Goal: Information Seeking & Learning: Learn about a topic

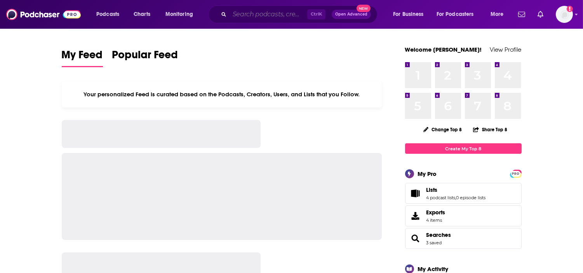
click at [277, 16] on input "Search podcasts, credits, & more..." at bounding box center [269, 14] width 78 height 12
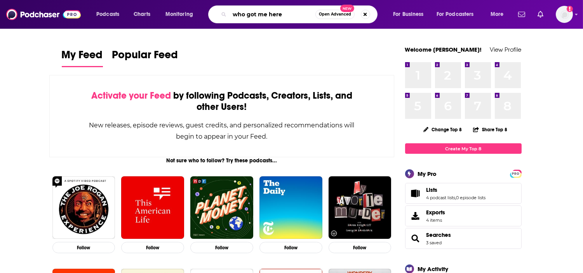
type input "who got me here"
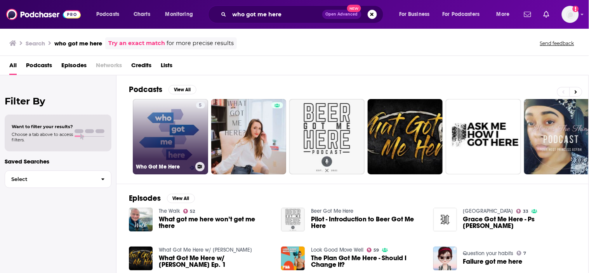
click at [181, 138] on link "5 Who Got Me Here" at bounding box center [170, 136] width 75 height 75
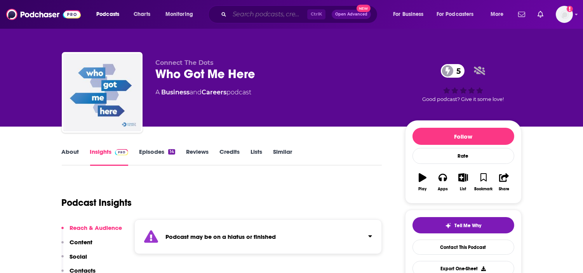
click at [274, 12] on input "Search podcasts, credits, & more..." at bounding box center [269, 14] width 78 height 12
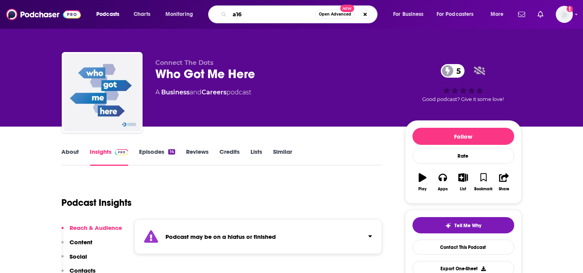
type input "a16z"
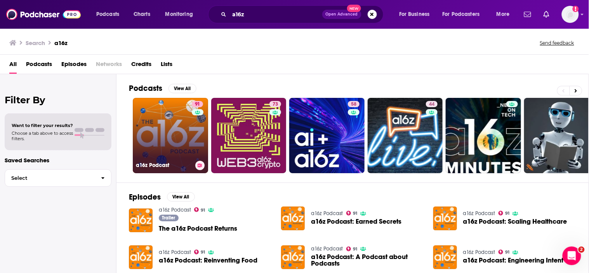
click at [166, 129] on link "91 a16z Podcast" at bounding box center [170, 135] width 75 height 75
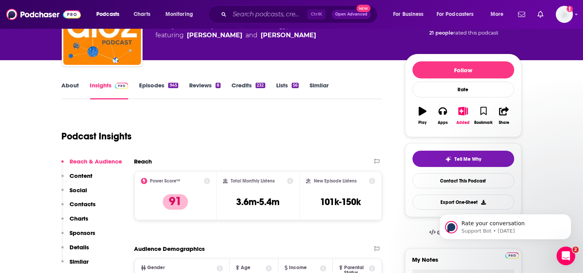
scroll to position [86, 0]
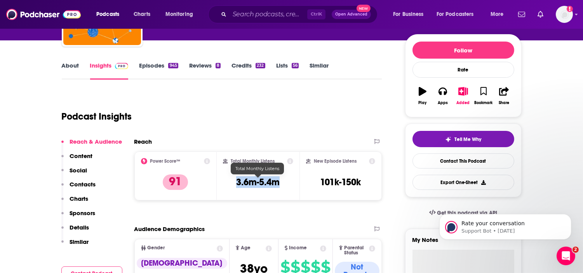
drag, startPoint x: 281, startPoint y: 179, endPoint x: 233, endPoint y: 179, distance: 47.8
click at [233, 179] on div "Total Monthly Listens 3.6m-5.4m" at bounding box center [258, 176] width 70 height 36
copy h3 "3.6m-5.4m"
click at [74, 64] on link "About" at bounding box center [70, 71] width 17 height 18
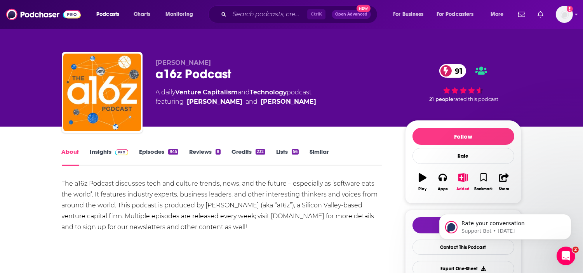
drag, startPoint x: 256, startPoint y: 230, endPoint x: 60, endPoint y: 180, distance: 202.7
copy div "The a16z Podcast discusses tech and culture trends, news, and the future – espe…"
click at [315, 185] on div "The a16z Podcast discusses tech and culture trends, news, and the future – espe…" at bounding box center [222, 205] width 321 height 54
click at [112, 153] on span at bounding box center [120, 151] width 17 height 7
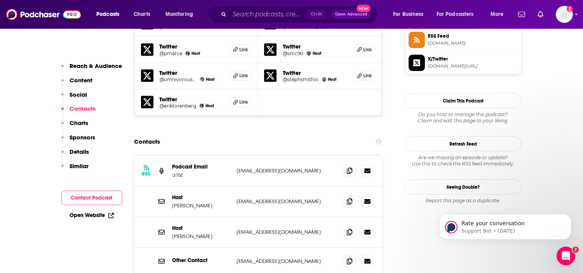
scroll to position [733, 0]
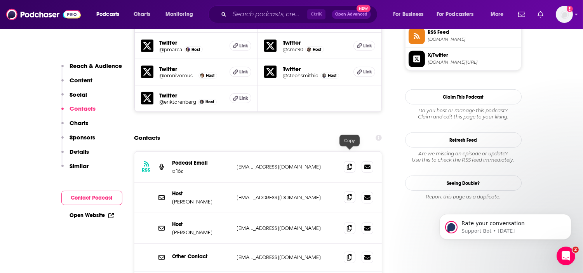
click at [352, 194] on icon at bounding box center [349, 197] width 5 height 6
click at [349, 225] on icon at bounding box center [349, 228] width 5 height 6
click at [351, 164] on icon at bounding box center [349, 167] width 5 height 6
click at [272, 19] on input "Search podcasts, credits, & more..." at bounding box center [269, 14] width 78 height 12
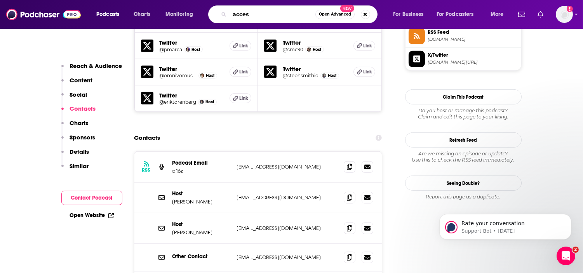
type input "access"
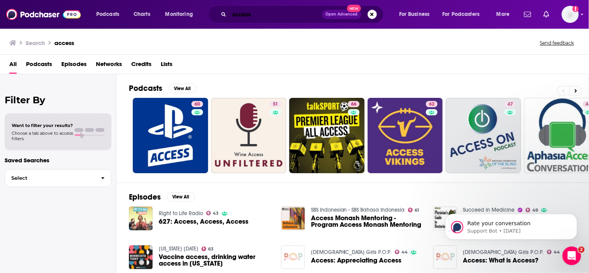
click at [277, 17] on input "access" at bounding box center [276, 14] width 93 height 12
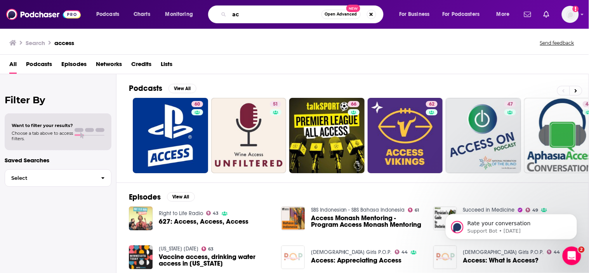
type input "a"
type input "[PERSON_NAME]"
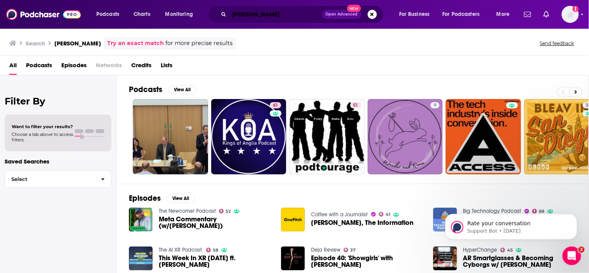
click at [277, 16] on input "[PERSON_NAME]" at bounding box center [276, 14] width 93 height 12
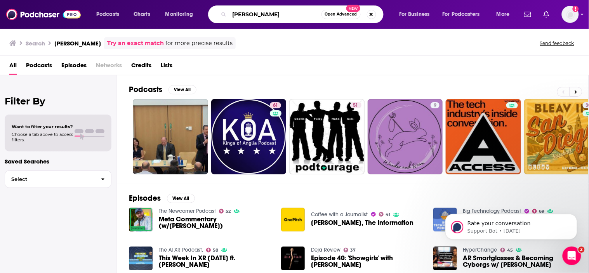
click at [277, 16] on input "[PERSON_NAME]" at bounding box center [276, 14] width 92 height 12
click at [442, 216] on body "Rate your conversation Support Bot • [DATE]" at bounding box center [511, 224] width 149 height 48
click at [465, 210] on body "Rate your conversation Support Bot • [DATE]" at bounding box center [511, 224] width 149 height 48
click at [573, 215] on icon "Dismiss notification" at bounding box center [575, 216] width 4 height 4
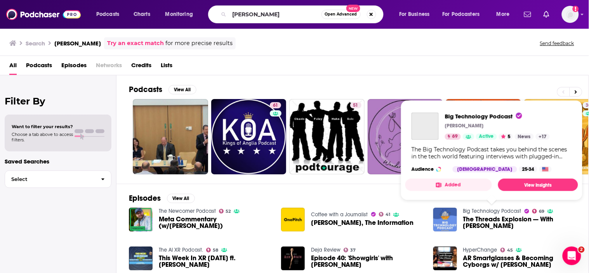
click at [472, 209] on link "Big Technology Podcast" at bounding box center [492, 211] width 58 height 7
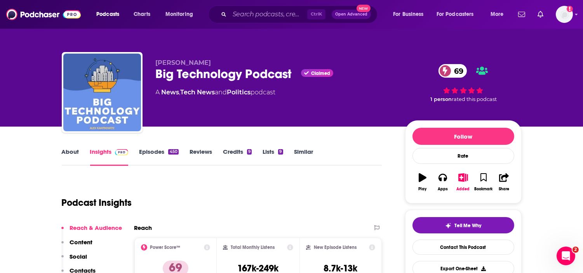
click at [66, 150] on link "About" at bounding box center [70, 157] width 17 height 18
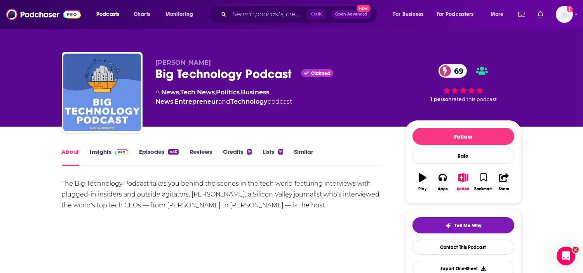
click at [98, 151] on link "Insights" at bounding box center [109, 157] width 38 height 18
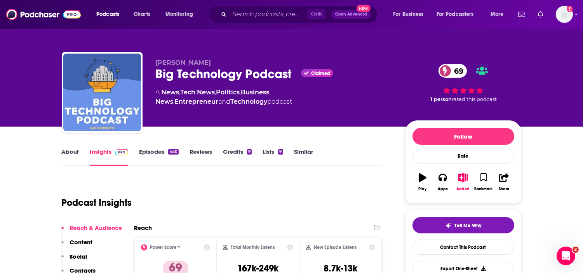
scroll to position [172, 0]
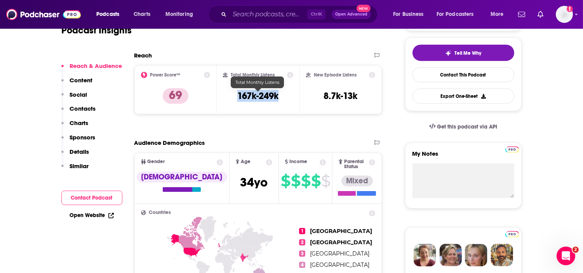
drag, startPoint x: 284, startPoint y: 95, endPoint x: 235, endPoint y: 97, distance: 49.0
click at [235, 97] on div "Total Monthly Listens 167k-249k" at bounding box center [258, 90] width 70 height 36
copy h3 "167k-249k"
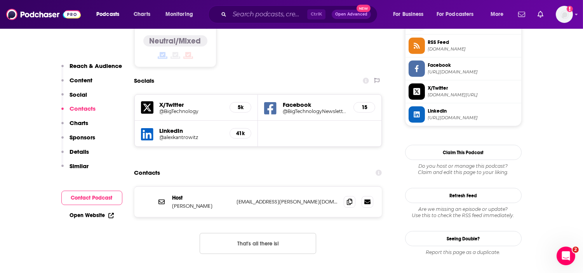
scroll to position [647, 0]
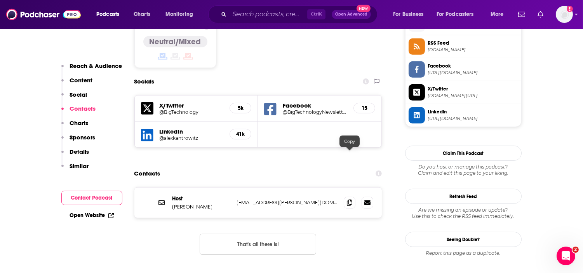
click at [347, 200] on icon at bounding box center [349, 203] width 5 height 6
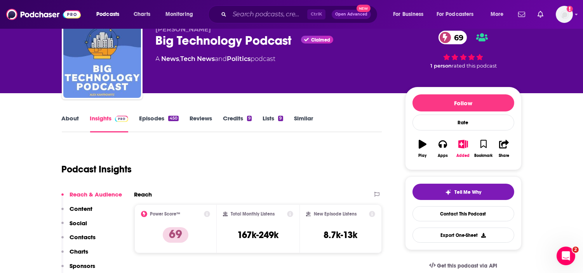
scroll to position [0, 0]
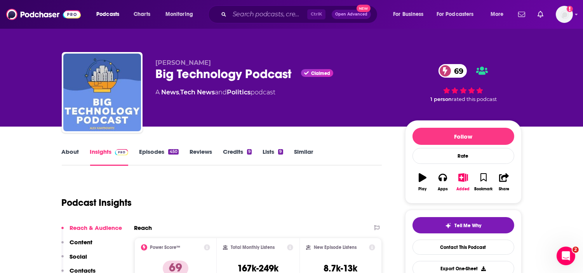
click at [76, 152] on link "About" at bounding box center [70, 157] width 17 height 18
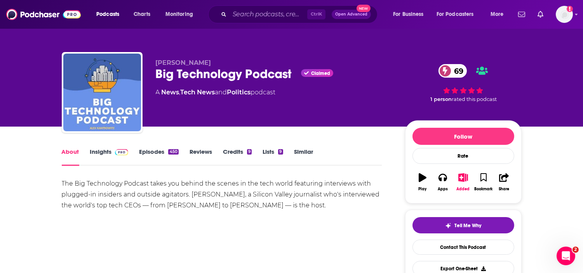
scroll to position [43, 0]
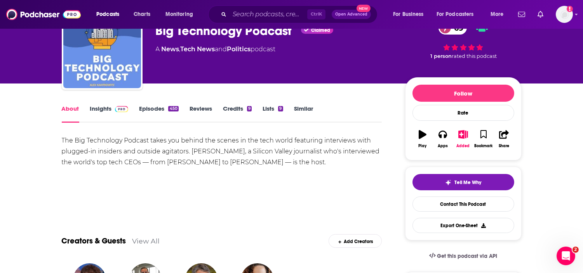
drag, startPoint x: 326, startPoint y: 165, endPoint x: 21, endPoint y: 144, distance: 305.7
copy div "The Big Technology Podcast takes you behind the scenes in the tech world featur…"
click at [284, 12] on input "Search podcasts, credits, & more..." at bounding box center [269, 14] width 78 height 12
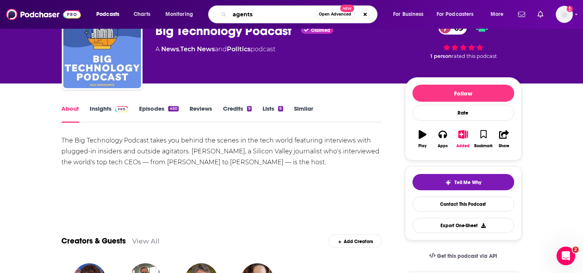
type input "agents"
click at [96, 110] on link "Insights" at bounding box center [109, 114] width 38 height 18
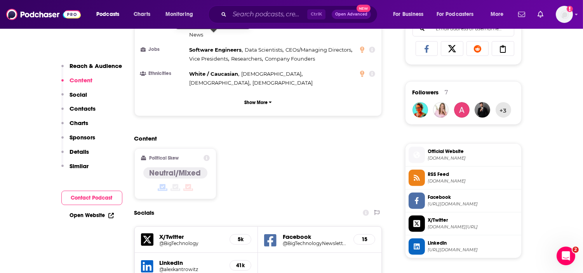
scroll to position [475, 0]
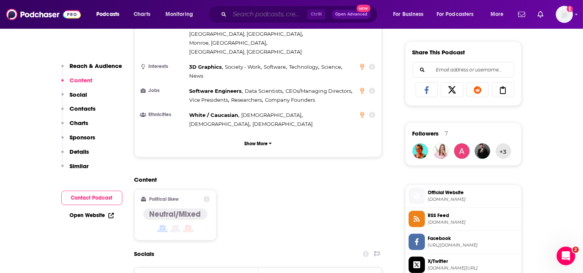
click at [265, 17] on input "Search podcasts, credits, & more..." at bounding box center [269, 14] width 78 height 12
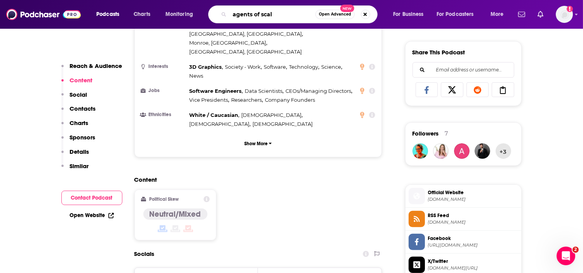
type input "agents of scale"
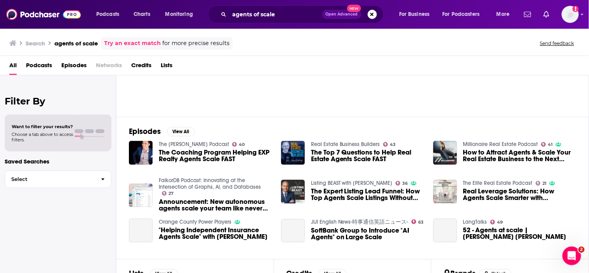
scroll to position [143, 0]
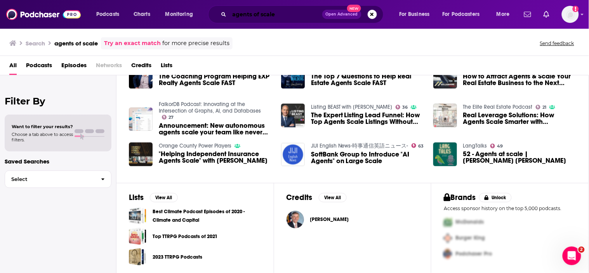
click at [276, 17] on input "agents of scale" at bounding box center [276, 14] width 93 height 12
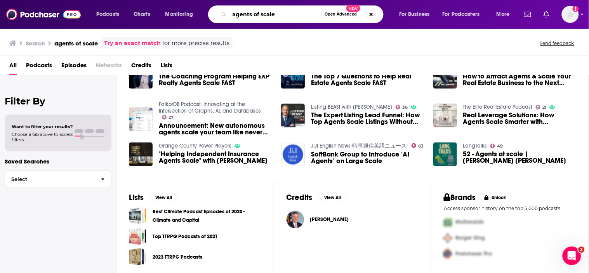
click at [276, 17] on input "agents of scale" at bounding box center [276, 14] width 92 height 12
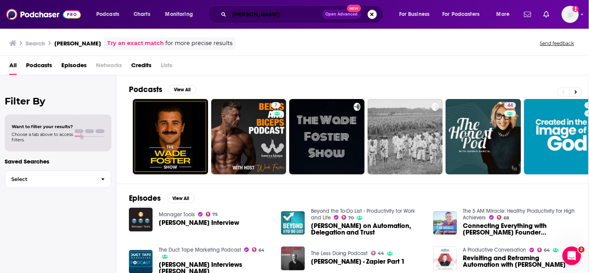
click at [250, 10] on input "[PERSON_NAME]" at bounding box center [276, 14] width 93 height 12
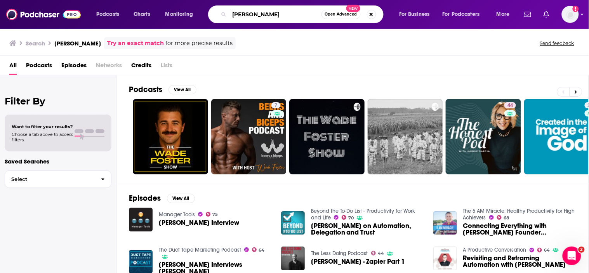
click at [250, 10] on input "[PERSON_NAME]" at bounding box center [276, 14] width 92 height 12
type input "ai & i"
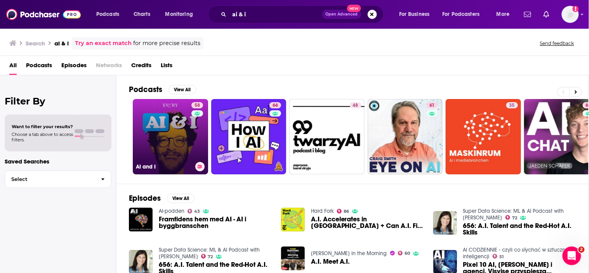
click at [154, 131] on link "58 AI and I" at bounding box center [170, 136] width 75 height 75
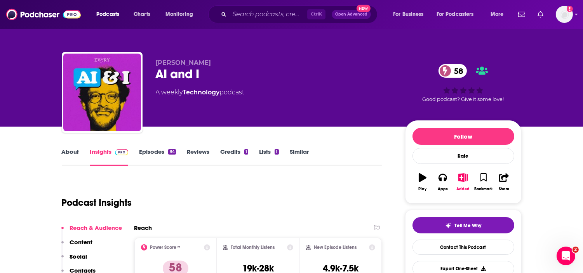
click at [71, 154] on link "About" at bounding box center [70, 157] width 17 height 18
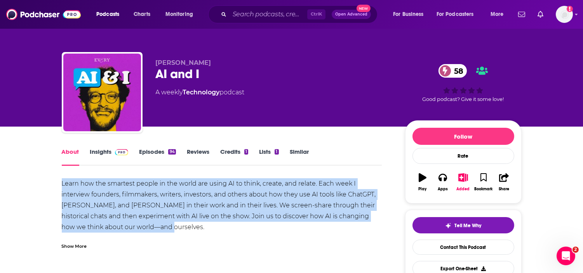
drag, startPoint x: 185, startPoint y: 223, endPoint x: 35, endPoint y: 181, distance: 155.3
copy div "Learn how the smartest people in the world are using AI to think, create, and r…"
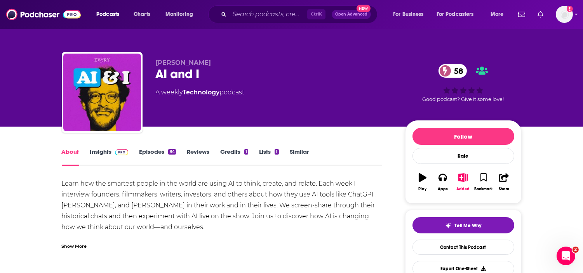
click at [212, 235] on div "Learn how the smartest people in the world are using AI to think, create, and r…" at bounding box center [222, 213] width 321 height 71
click at [102, 153] on link "Insights" at bounding box center [109, 157] width 38 height 18
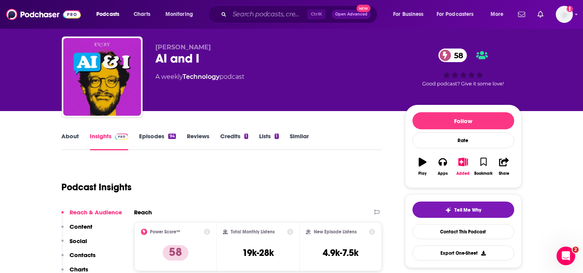
scroll to position [86, 0]
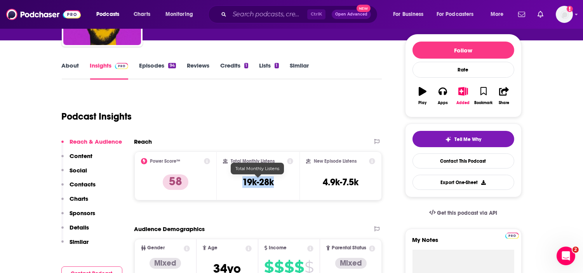
drag, startPoint x: 260, startPoint y: 183, endPoint x: 241, endPoint y: 183, distance: 19.4
click at [241, 183] on div "Total Monthly Listens 19k-28k" at bounding box center [258, 176] width 70 height 36
copy h3 "19k-28k"
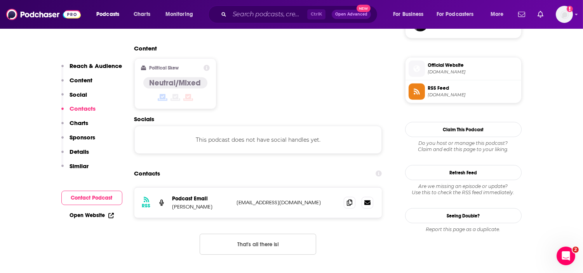
scroll to position [647, 0]
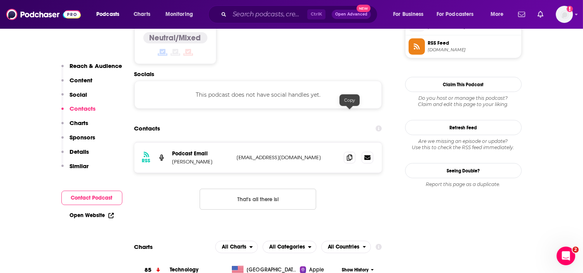
drag, startPoint x: 347, startPoint y: 115, endPoint x: 168, endPoint y: 170, distance: 186.8
click at [347, 155] on icon at bounding box center [349, 158] width 5 height 6
